Goal: Check status

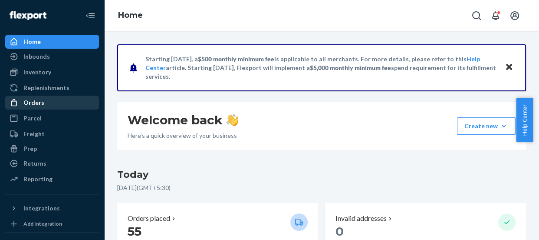
click at [29, 102] on div "Orders" at bounding box center [33, 102] width 21 height 9
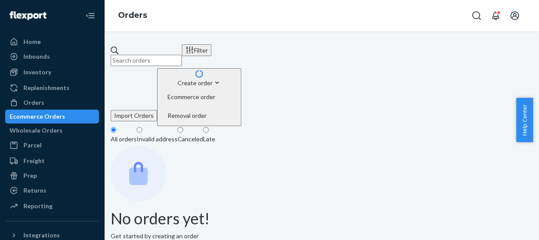
click at [168, 55] on input "text" at bounding box center [146, 60] width 71 height 11
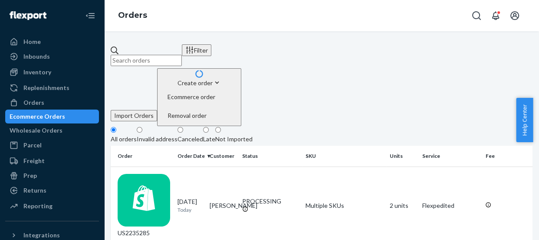
paste input "US2234038"
type input "US2234038"
click at [155, 174] on div "US2234038" at bounding box center [144, 206] width 53 height 64
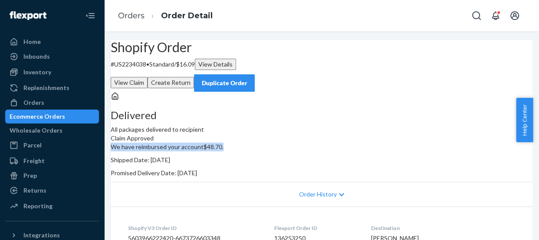
drag, startPoint x: 312, startPoint y: 159, endPoint x: 430, endPoint y: 158, distance: 118.5
click at [430, 151] on p "We have reimbursed your account $48.70 ." at bounding box center [322, 146] width 422 height 9
drag, startPoint x: 432, startPoint y: 161, endPoint x: 312, endPoint y: 160, distance: 119.8
click at [319, 151] on p "We have reimbursed your account $48.70 ." at bounding box center [322, 146] width 422 height 9
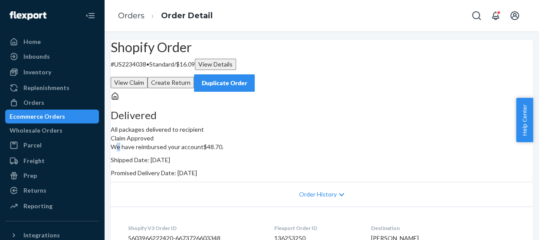
drag, startPoint x: 312, startPoint y: 160, endPoint x: 320, endPoint y: 160, distance: 8.2
click at [320, 151] on p "We have reimbursed your account $48.70 ." at bounding box center [322, 146] width 422 height 9
click at [317, 151] on p "We have reimbursed your account $48.70 ." at bounding box center [322, 146] width 422 height 9
click at [314, 151] on p "We have reimbursed your account $48.70 ." at bounding box center [322, 146] width 422 height 9
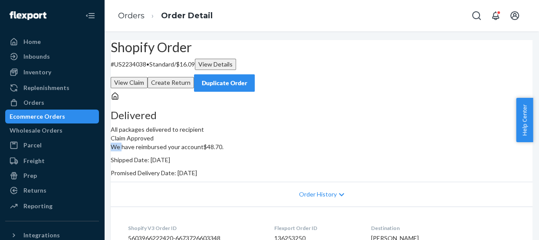
click at [314, 151] on p "We have reimbursed your account $48.70 ." at bounding box center [322, 146] width 422 height 9
copy p "We have reimbursed your account $48.70 ."
